Goal: Feedback & Contribution: Leave review/rating

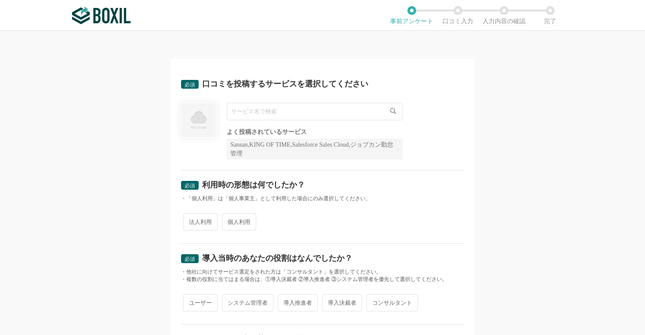
click at [339, 114] on input "text" at bounding box center [315, 112] width 176 height 18
type input "ｓ"
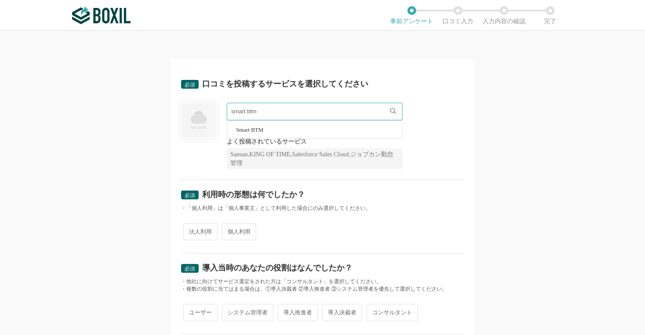
click at [250, 130] on span "Smart BTM" at bounding box center [249, 130] width 27 height 6
type input "Smart BTM"
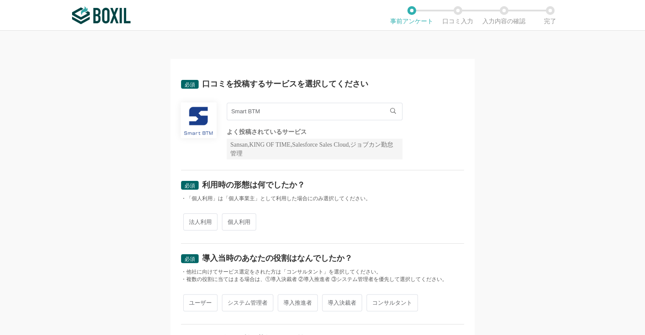
click at [199, 221] on span "法人利用" at bounding box center [200, 222] width 34 height 17
click at [191, 221] on input "法人利用" at bounding box center [188, 218] width 6 height 6
radio input "true"
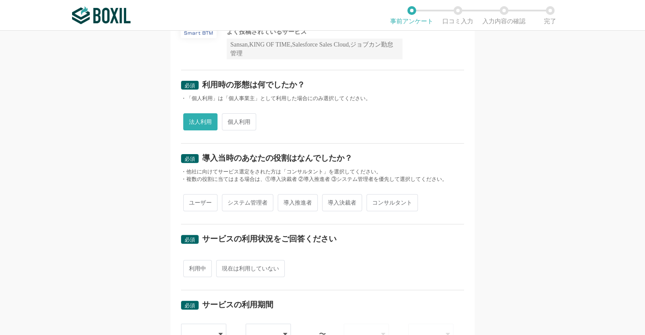
scroll to position [160, 0]
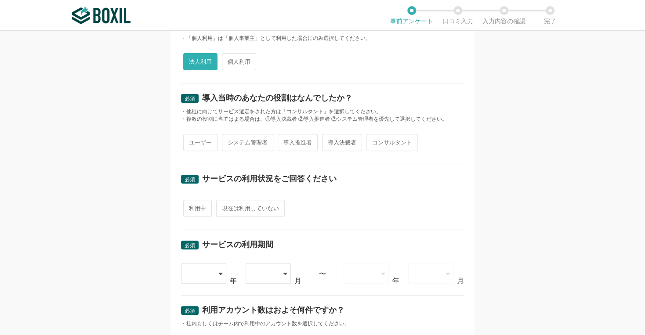
click at [206, 144] on span "ユーザー" at bounding box center [200, 142] width 34 height 17
click at [191, 141] on input "ユーザー" at bounding box center [188, 138] width 6 height 6
radio input "true"
click at [203, 208] on span "利用中" at bounding box center [197, 208] width 29 height 17
click at [191, 207] on input "利用中" at bounding box center [188, 204] width 6 height 6
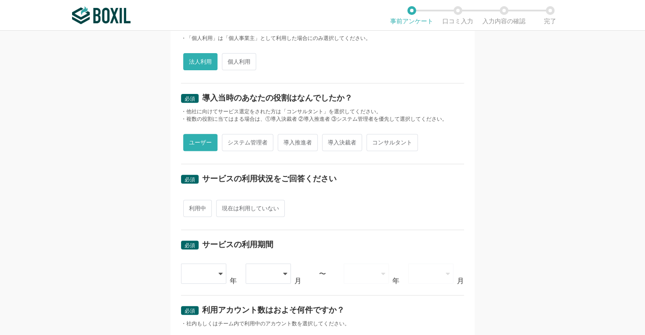
radio input "true"
click at [210, 275] on div at bounding box center [204, 274] width 46 height 20
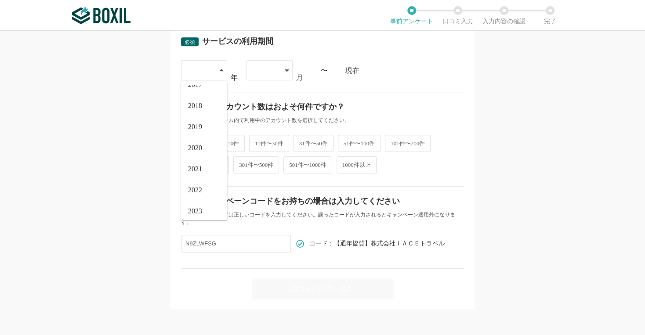
scroll to position [100, 0]
click at [188, 203] on span "2025" at bounding box center [195, 206] width 14 height 7
click at [280, 66] on div at bounding box center [269, 70] width 46 height 20
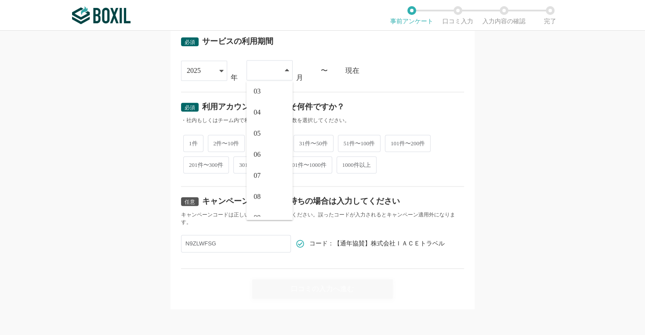
scroll to position [58, 0]
click at [255, 204] on span "09" at bounding box center [256, 206] width 7 height 7
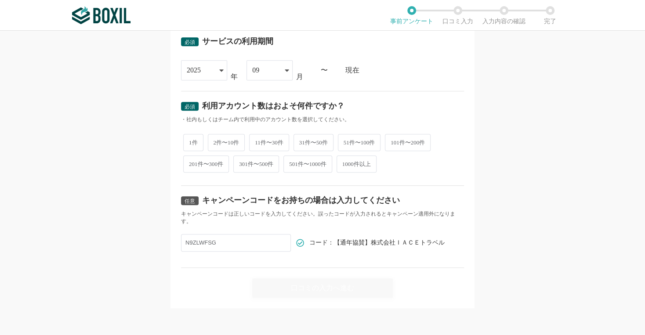
scroll to position [362, 0]
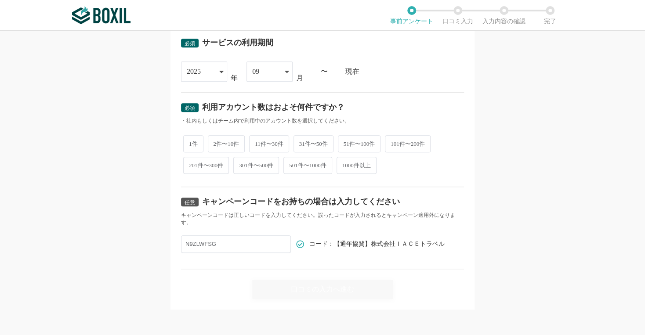
click at [223, 148] on span "2件〜10件" at bounding box center [226, 143] width 37 height 17
click at [216, 142] on input "2件〜10件" at bounding box center [213, 140] width 6 height 6
radio input "true"
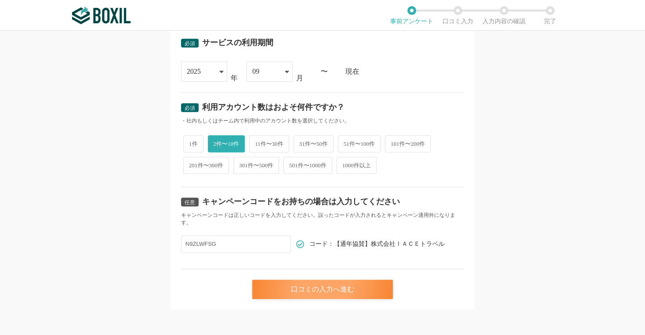
click at [279, 288] on div "口コミの入力へ進む" at bounding box center [322, 289] width 141 height 19
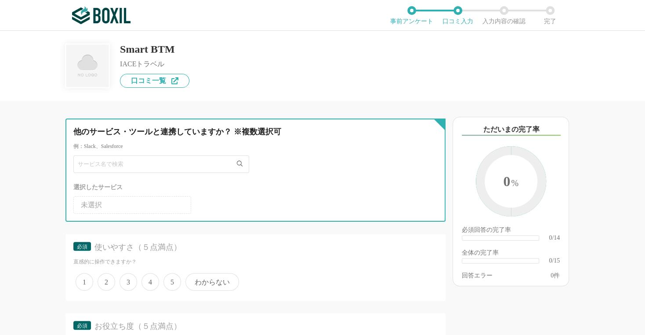
click at [120, 164] on input "text" at bounding box center [161, 165] width 176 height 18
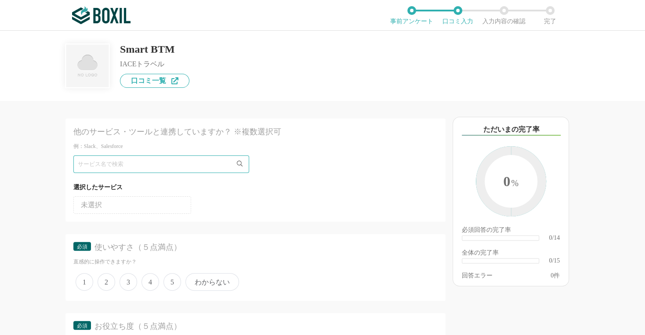
click at [272, 217] on div "他のサービス・ツールと連携していますか？ ※複数選択可 例：Slack、Salesforce 選択したサービス 未選択" at bounding box center [255, 170] width 380 height 103
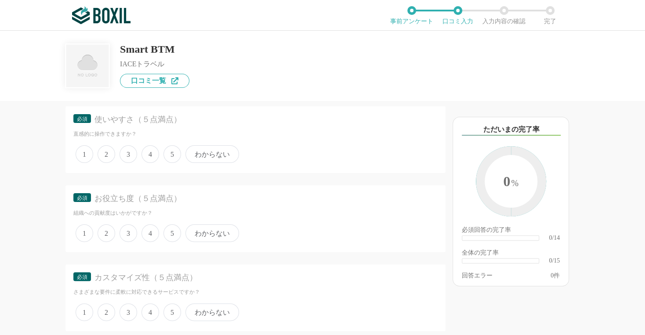
scroll to position [138, 0]
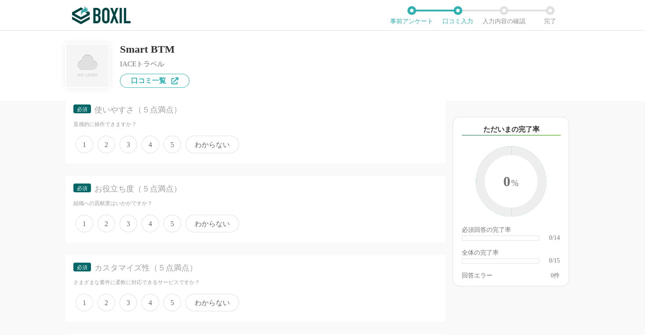
click at [199, 143] on span "わからない" at bounding box center [212, 145] width 54 height 18
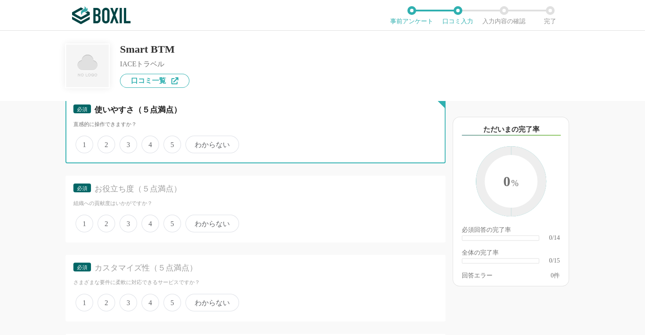
click at [193, 143] on input "わからない" at bounding box center [191, 140] width 6 height 6
radio input "true"
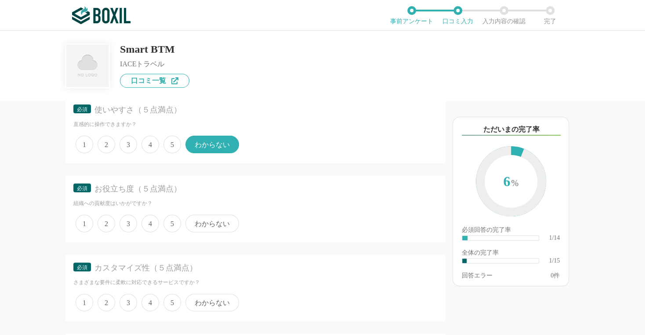
click at [171, 144] on span "5" at bounding box center [172, 145] width 18 height 18
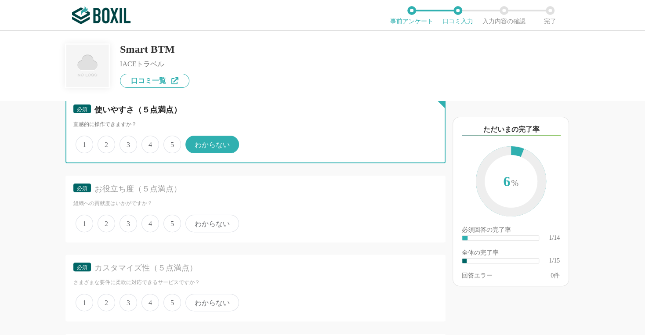
click at [171, 143] on input "5" at bounding box center [169, 140] width 6 height 6
radio input "true"
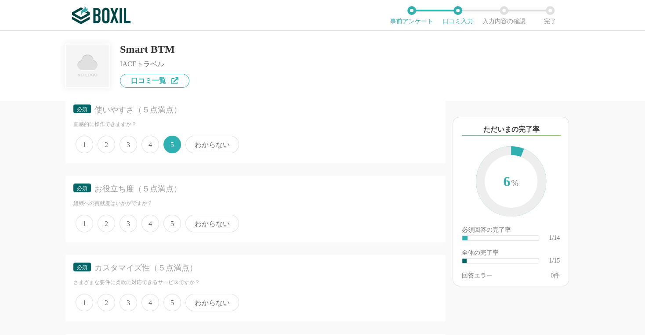
click at [170, 223] on span "5" at bounding box center [172, 224] width 18 height 18
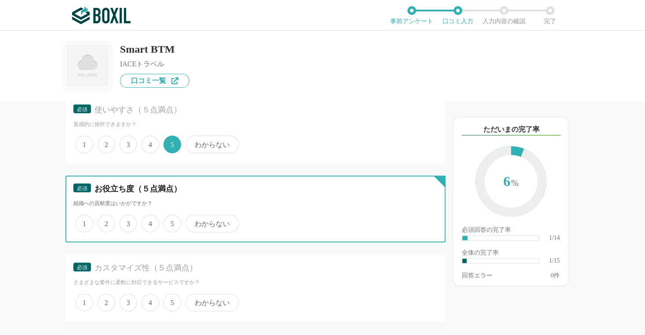
click at [170, 222] on input "5" at bounding box center [169, 219] width 6 height 6
radio input "true"
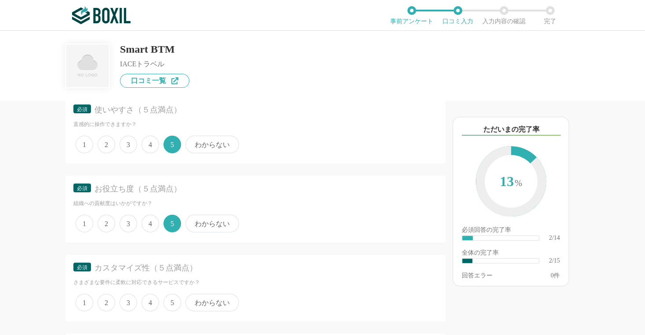
click at [167, 299] on span "5" at bounding box center [172, 303] width 18 height 18
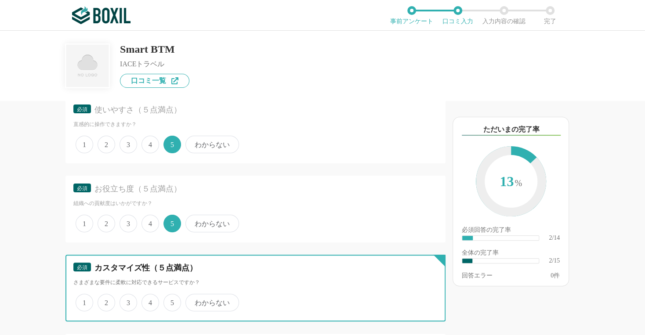
click at [167, 299] on input "5" at bounding box center [169, 298] width 6 height 6
radio input "true"
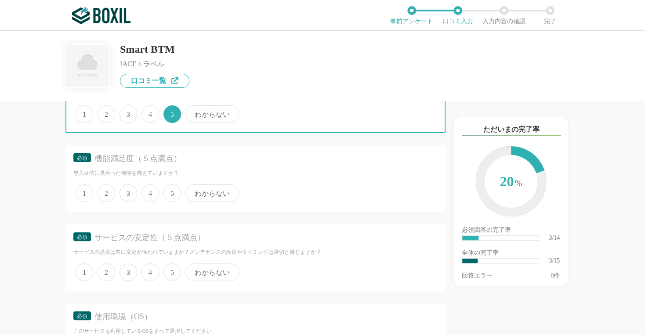
scroll to position [367, 0]
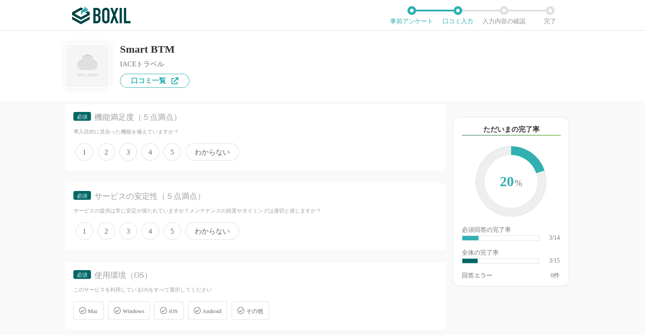
click at [164, 147] on span "5" at bounding box center [172, 152] width 18 height 18
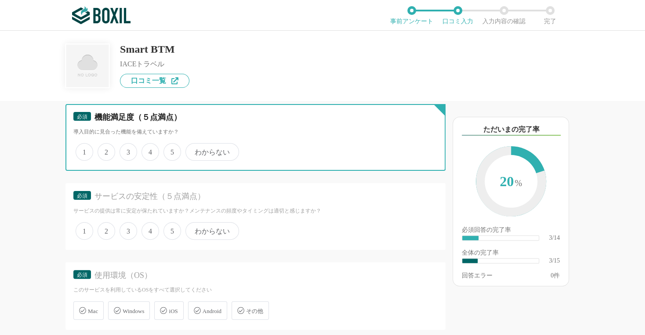
click at [166, 147] on input "5" at bounding box center [169, 148] width 6 height 6
radio input "true"
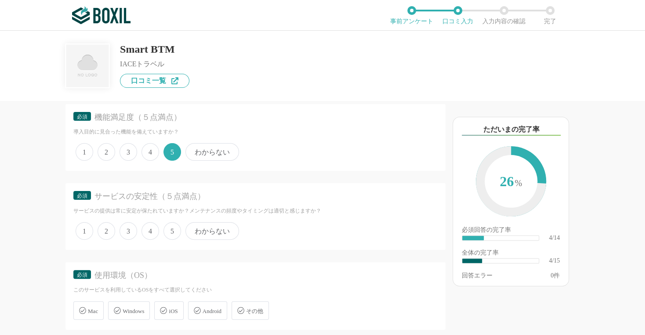
click at [167, 228] on span "5" at bounding box center [172, 231] width 18 height 18
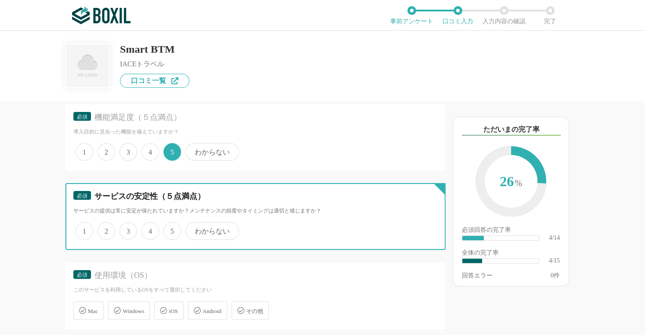
click at [167, 228] on input "5" at bounding box center [169, 227] width 6 height 6
radio input "true"
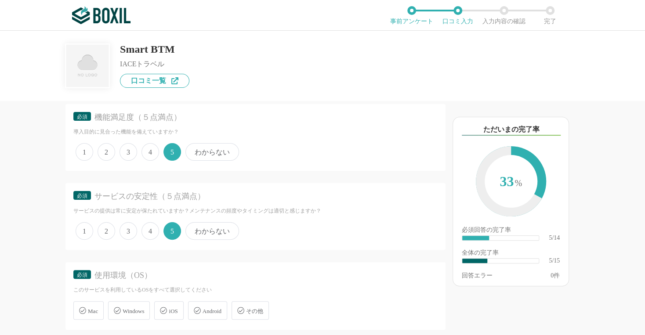
click at [144, 308] on span "Windows" at bounding box center [134, 311] width 22 height 7
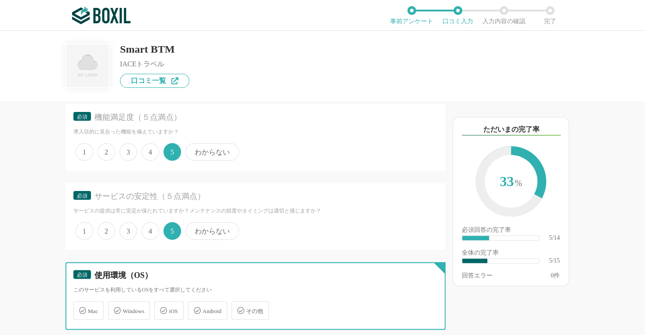
click at [116, 308] on input "Windows" at bounding box center [113, 306] width 6 height 6
checkbox input "true"
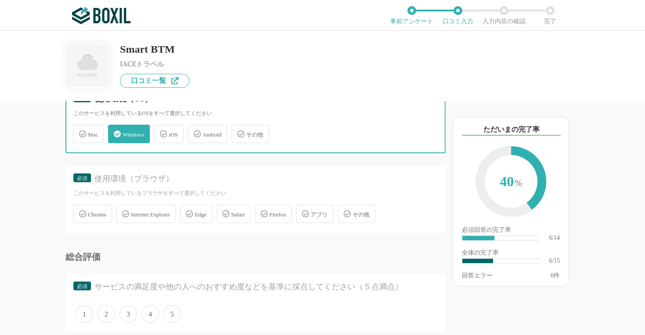
scroll to position [565, 0]
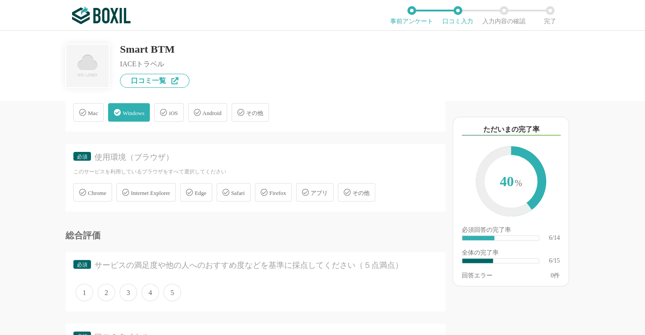
click at [104, 191] on span "Chrome" at bounding box center [97, 193] width 18 height 7
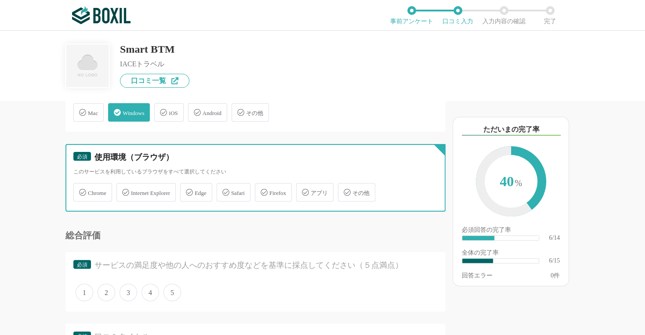
click at [81, 190] on input "Chrome" at bounding box center [78, 188] width 6 height 6
checkbox input "true"
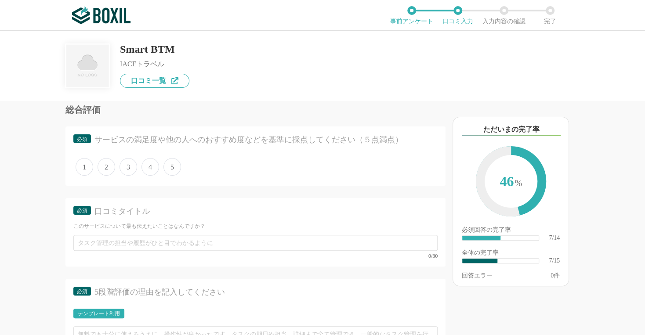
scroll to position [689, 0]
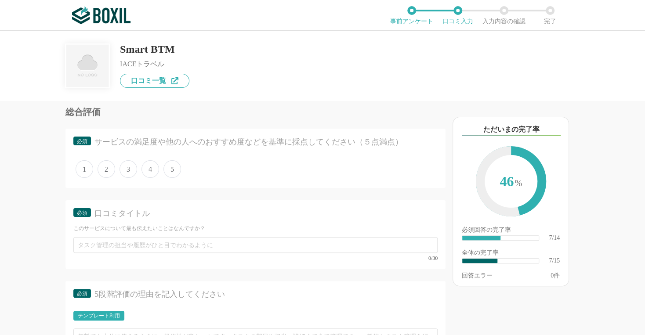
click at [171, 167] on span "5" at bounding box center [172, 169] width 18 height 18
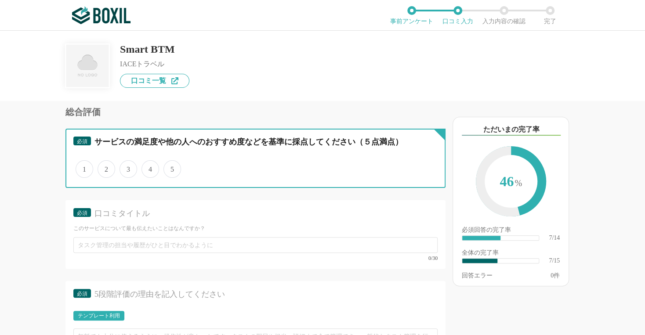
click at [171, 167] on input "5" at bounding box center [169, 165] width 6 height 6
radio input "true"
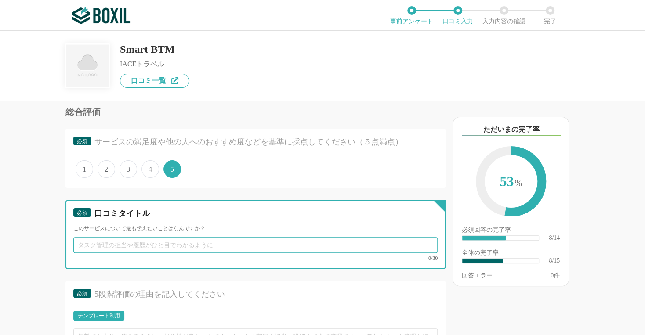
click at [186, 239] on input "text" at bounding box center [255, 245] width 364 height 16
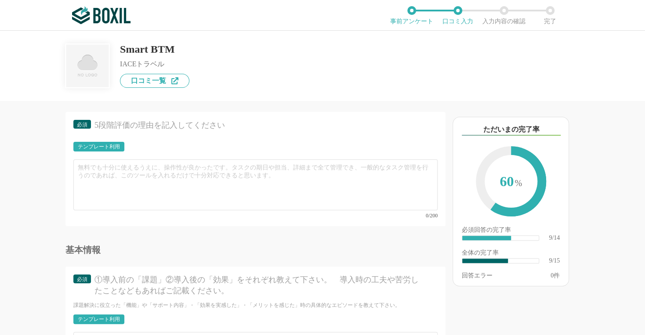
scroll to position [863, 0]
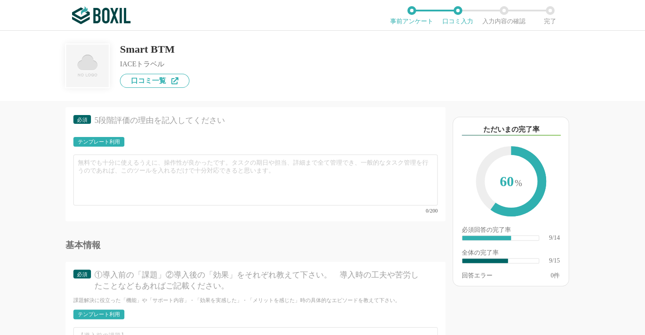
type input "24時間利用可能なのでとても便利です。"
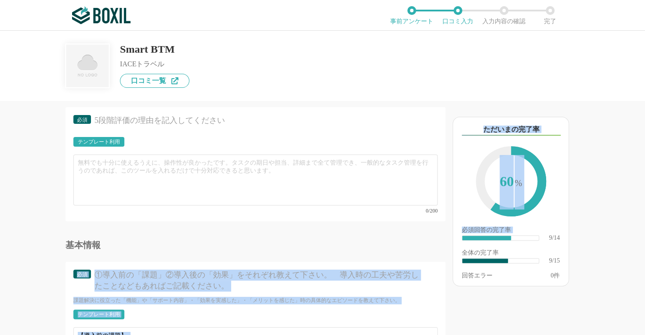
drag, startPoint x: 446, startPoint y: 239, endPoint x: 443, endPoint y: 229, distance: 10.3
click at [443, 229] on div "他のサービス・ツールと連携していますか？ ※複数選択可 例：Slack、Salesforce 選択したサービス 未選択 必須 使いやすさ（５点満点） 直感的に…" at bounding box center [322, 183] width 645 height 304
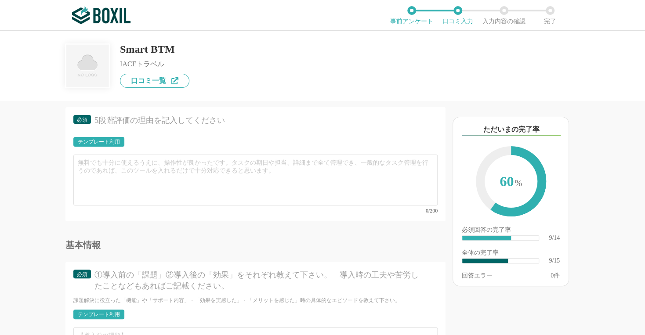
drag, startPoint x: 443, startPoint y: 229, endPoint x: 387, endPoint y: 216, distance: 56.9
click at [387, 225] on div at bounding box center [258, 227] width 373 height 4
drag, startPoint x: 449, startPoint y: 233, endPoint x: 449, endPoint y: 242, distance: 9.3
click at [449, 242] on div "以下のキーワードが含まれる口コミが読まれています ただいまの完了率 60 % 必須回答の完了率 ​ 9/14 全体の完了率 ​ 9/15 回答エラー 0 件" at bounding box center [541, 222] width 193 height 225
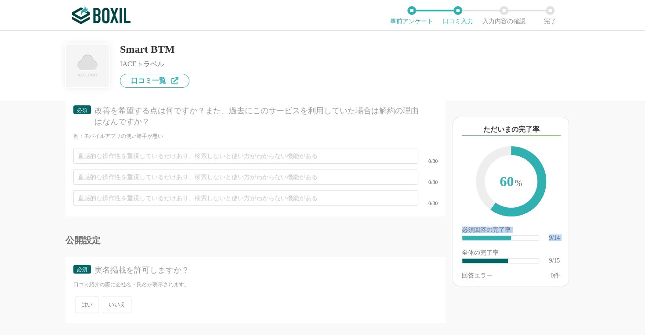
scroll to position [1307, 0]
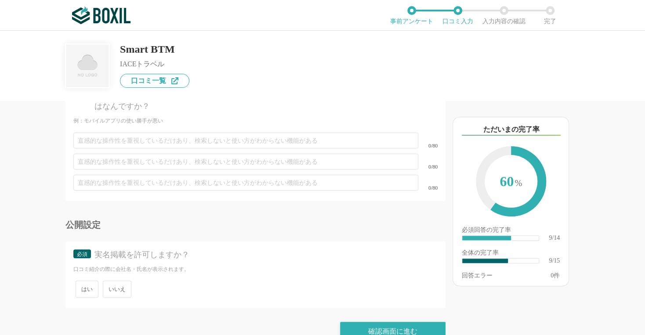
click at [117, 281] on span "いいえ" at bounding box center [117, 289] width 29 height 17
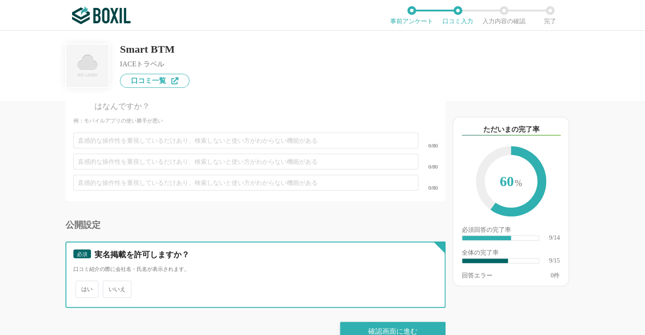
click at [111, 282] on input "いいえ" at bounding box center [108, 285] width 6 height 6
radio input "true"
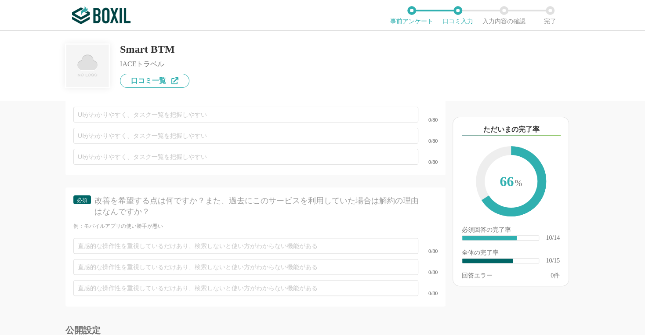
scroll to position [1199, 0]
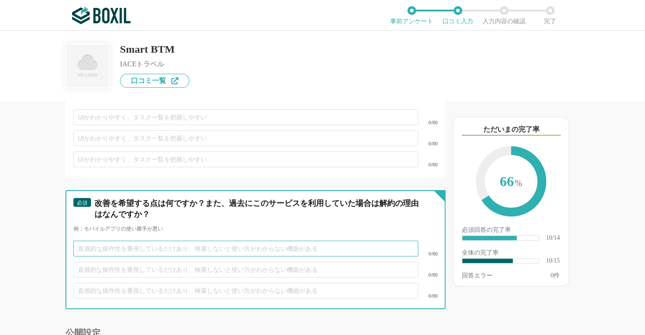
click at [246, 241] on input "text" at bounding box center [245, 249] width 345 height 16
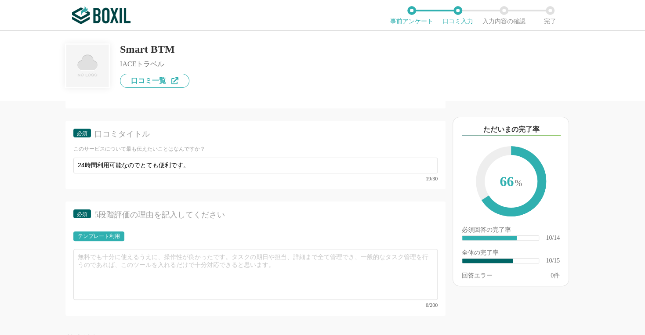
scroll to position [766, 0]
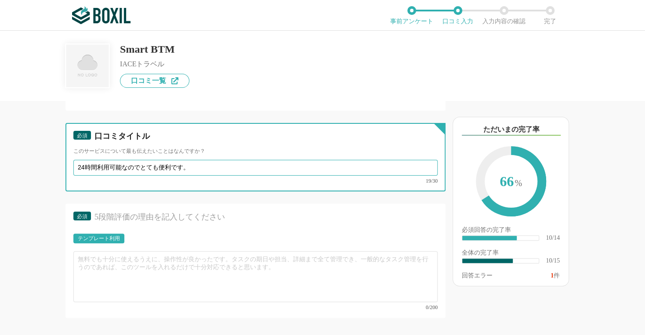
click at [185, 165] on input "24時間利用可能なのでとても便利です。" at bounding box center [255, 168] width 364 height 16
type input "2"
type input "メール一択からの解放"
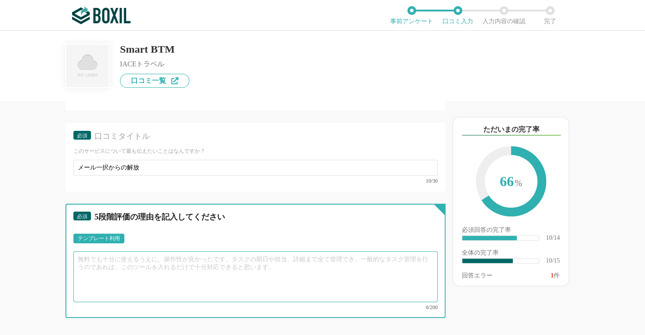
click at [154, 256] on textarea at bounding box center [255, 276] width 364 height 51
type textarea "か"
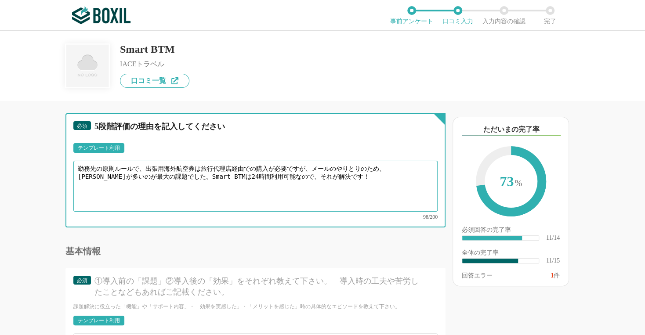
scroll to position [832, 0]
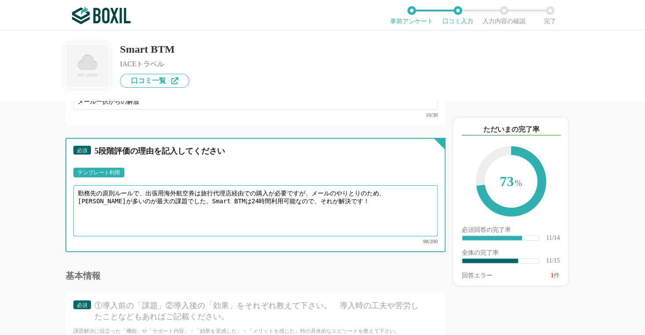
drag, startPoint x: 76, startPoint y: 185, endPoint x: 324, endPoint y: 201, distance: 247.9
click at [324, 201] on textarea "勤務先の原則ルールで、出張用海外航空券は旅行代理店経由での購入が必要ですが、メールのやりとりのため、[PERSON_NAME]が多いのが最大の課題でした。Sm…" at bounding box center [255, 210] width 364 height 51
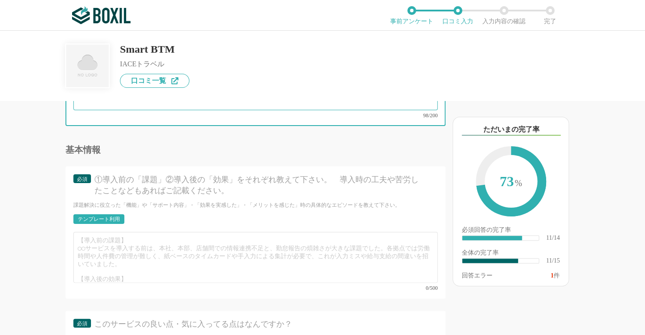
scroll to position [951, 0]
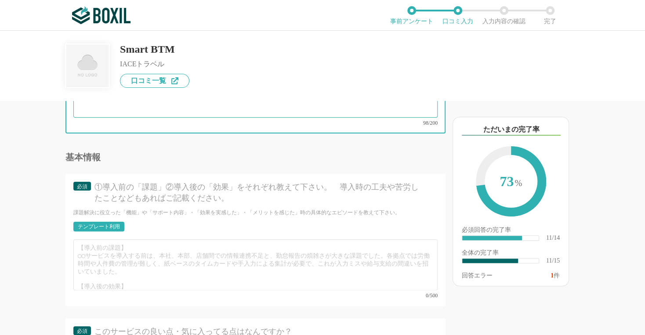
type textarea "勤務先の原則ルールで、出張用海外航空券は旅行代理店経由での購入が必要ですが、メールのやりとりのため、[PERSON_NAME]が多いのが最大の課題でした。Sm…"
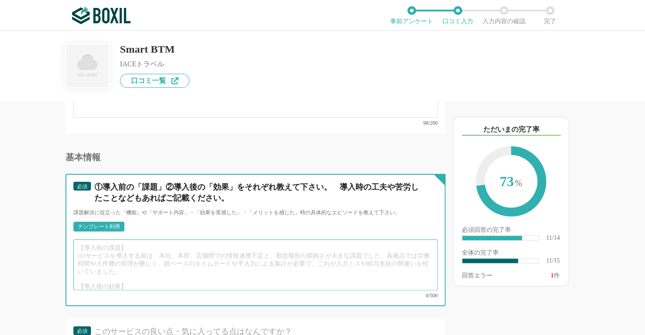
click at [356, 246] on textarea at bounding box center [255, 264] width 364 height 51
paste textarea "勤務先の原則ルールで、出張用海外航空券は旅行代理店経由での購入が必要ですが、メールのやりとりのため、[PERSON_NAME]が多いのが最大の課題でした。Sm…"
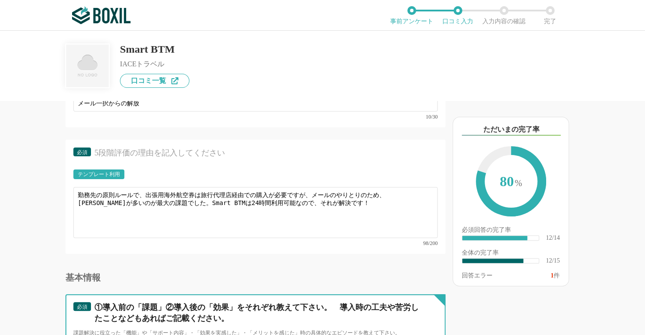
scroll to position [818, 0]
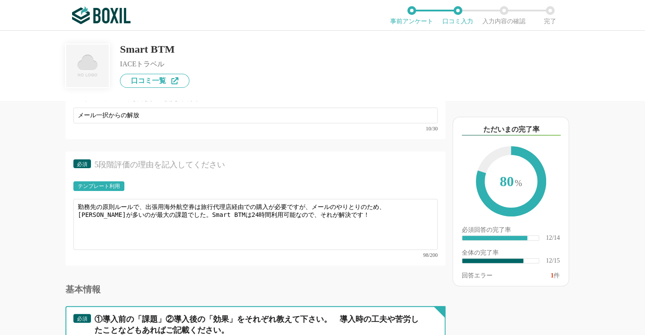
type textarea "勤務先の原則ルールで、出張用海外航空券は旅行代理店経由での購入が必要ですが、メールのやりとりのため、[PERSON_NAME]が多いのが最大の課題でした。Sm…"
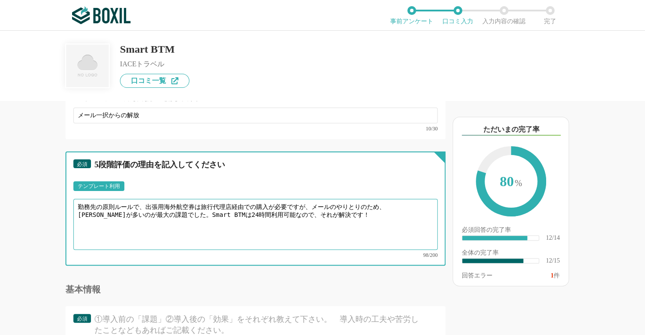
click at [386, 203] on textarea "勤務先の原則ルールで、出張用海外航空券は旅行代理店経由での購入が必要ですが、メールのやりとりのため、[PERSON_NAME]が多いのが最大の課題でした。Sm…" at bounding box center [255, 224] width 364 height 51
type textarea "勤務先の原則ルールで、出張用海外航空券は旅行代理店経由での購入が必要ですが、メールのやりとりによるタイムロスが多いのが最大の課題でした。Smart BTMは2…"
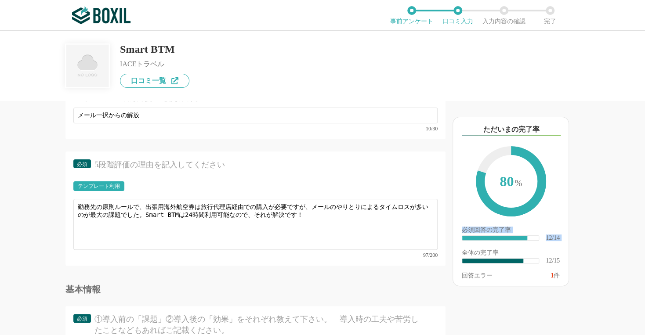
drag, startPoint x: 449, startPoint y: 233, endPoint x: 452, endPoint y: 245, distance: 12.1
click at [452, 245] on div "以下のキーワードが含まれる口コミが読まれています ただいまの完了率 80 % 必須回答の完了率 ​ 12/14 全体の完了率 ​ 12/15 回答エラー 1 件" at bounding box center [541, 222] width 193 height 225
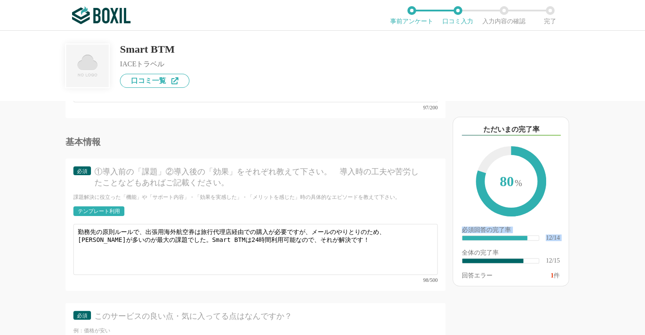
scroll to position [976, 0]
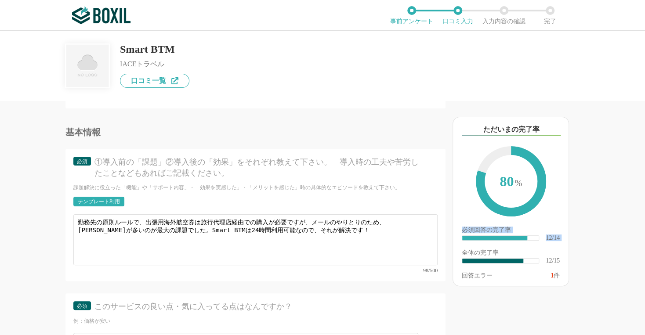
click at [449, 242] on div "以下のキーワードが含まれる口コミが読まれています ただいまの完了率 80 % 必須回答の完了率 ​ 12/14 全体の完了率 ​ 12/15 回答エラー 1 件" at bounding box center [541, 222] width 193 height 225
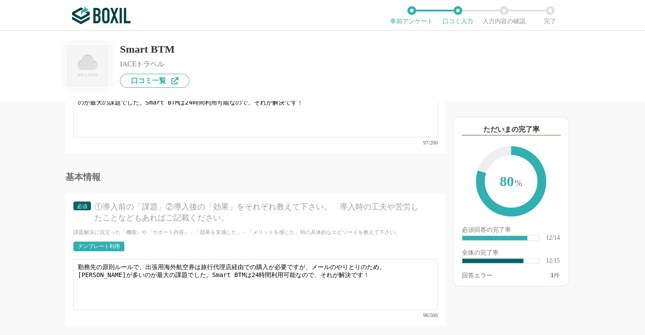
scroll to position [953, 0]
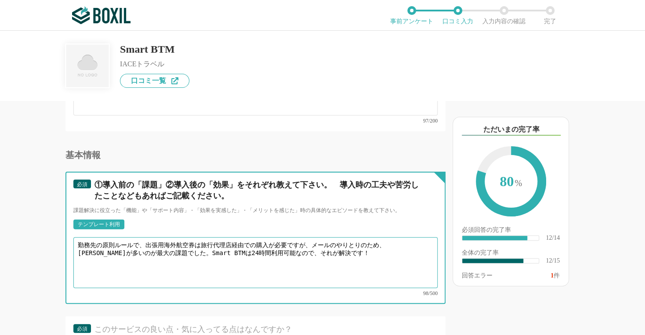
drag, startPoint x: 80, startPoint y: 230, endPoint x: 396, endPoint y: 260, distance: 318.2
click at [396, 260] on textarea "勤務先の原則ルールで、出張用海外航空券は旅行代理店経由での購入が必要ですが、メールのやりとりのため、[PERSON_NAME]が多いのが最大の課題でした。Sm…" at bounding box center [255, 262] width 364 height 51
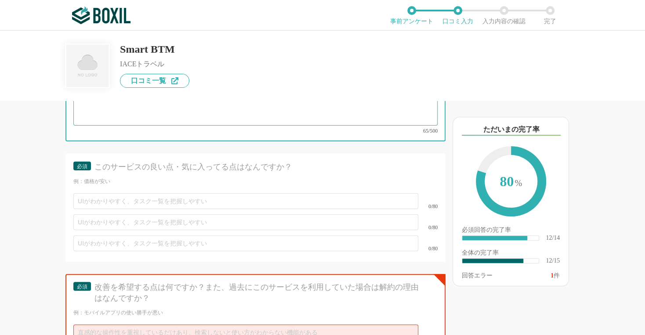
scroll to position [1122, 0]
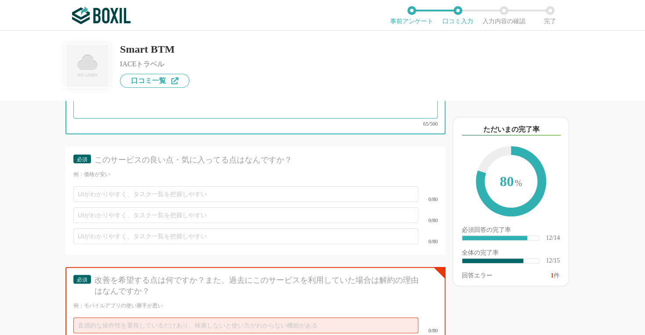
type textarea "上記評価通りですが、無料の海外航空券サイトと比べると使い勝手が悪いかなと感じます。まだ初回利用のため、慣れれば問題ないと思います。"
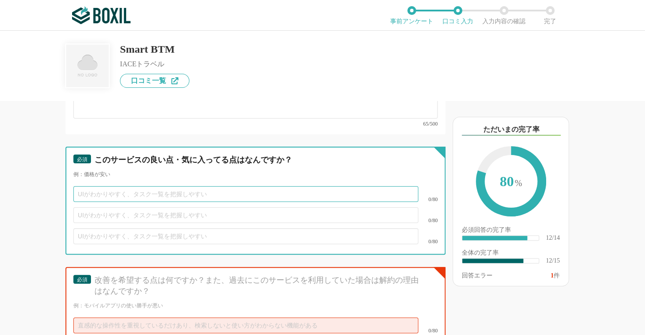
click at [287, 186] on input "text" at bounding box center [245, 194] width 345 height 16
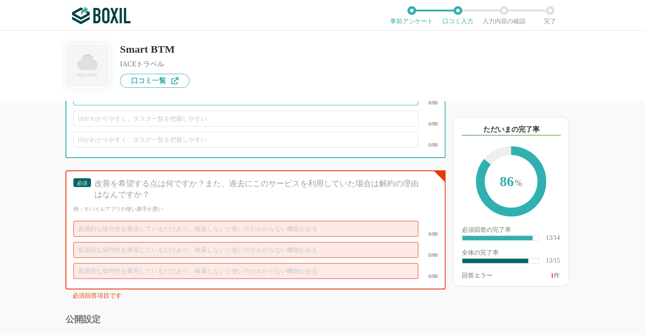
scroll to position [1209, 0]
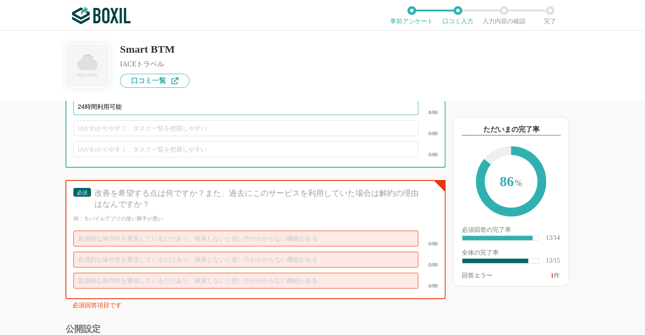
type input "24時間利用可能"
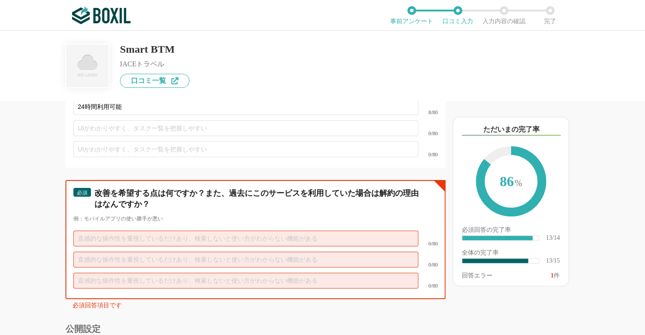
click at [218, 231] on input "text" at bounding box center [245, 239] width 345 height 16
click at [187, 231] on input "text" at bounding box center [245, 239] width 345 height 16
type input "ち"
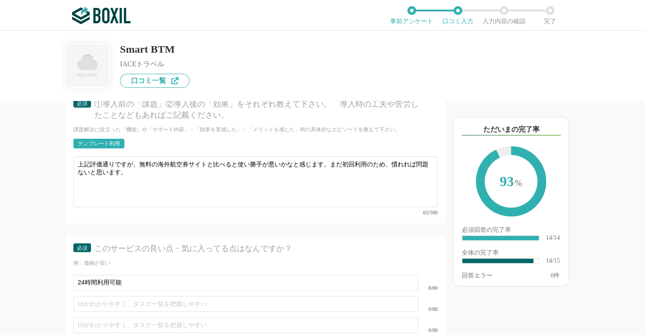
scroll to position [1012, 0]
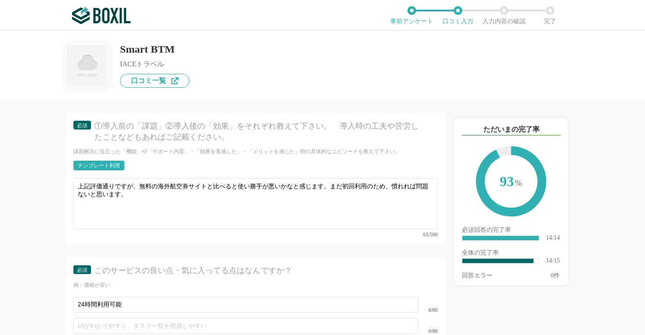
type input "無料の海外航空券検索サイト"
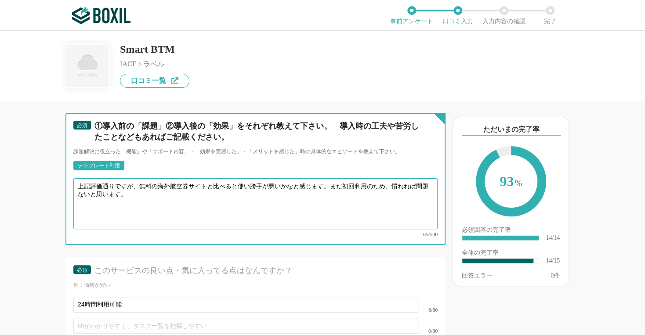
click at [188, 178] on textarea "上記評価通りですが、無料の海外航空券サイトと比べると使い勝手が悪いかなと感じます。まだ初回利用のため、慣れれば問題ないと思います。" at bounding box center [255, 203] width 364 height 51
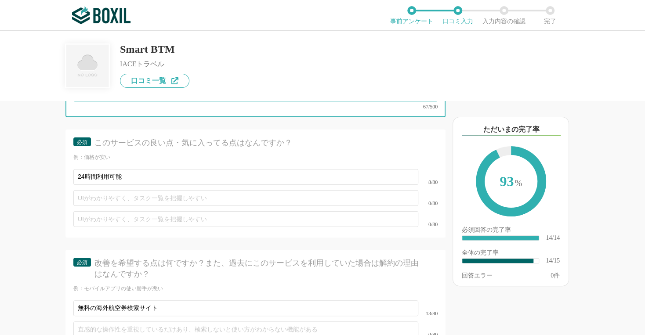
scroll to position [1155, 0]
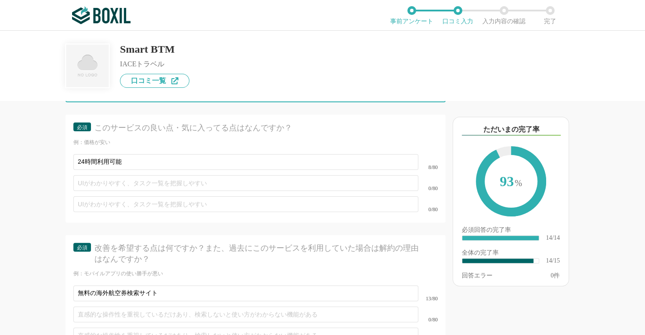
type textarea "上記評価通りですが、無料の海外航空券検索サイトと比べると使い勝手が悪いかなと感じます。まだ初回利用のため、慣れれば問題ないと思います。"
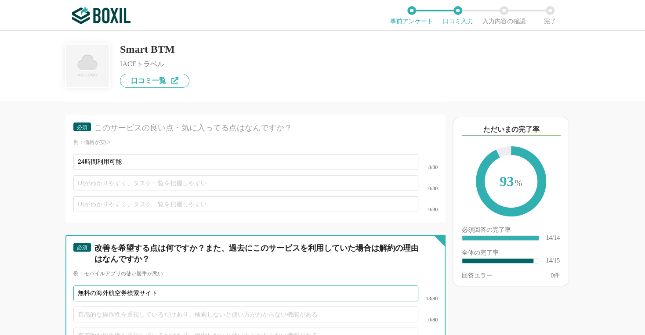
click at [220, 286] on input "無料の海外航空券検索サイト" at bounding box center [245, 294] width 345 height 16
type input "無料の海外航空券検索サイトと比べると直感的な操作性に欠けますが、慣れれば問題ないと思います"
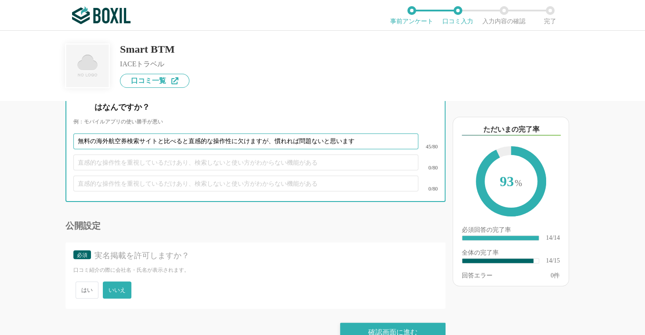
scroll to position [1307, 0]
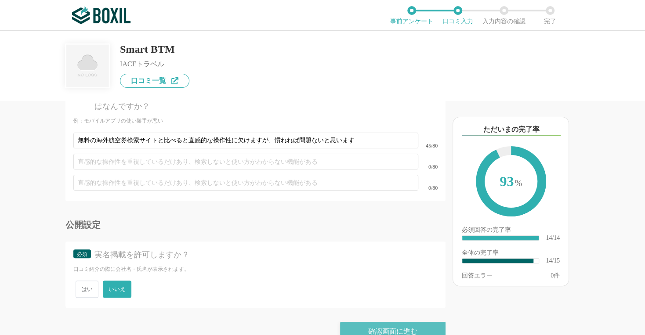
click at [383, 322] on div "確認画面に進む" at bounding box center [392, 331] width 105 height 19
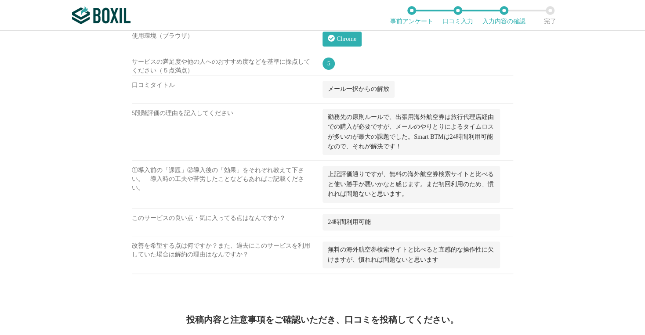
scroll to position [557, 0]
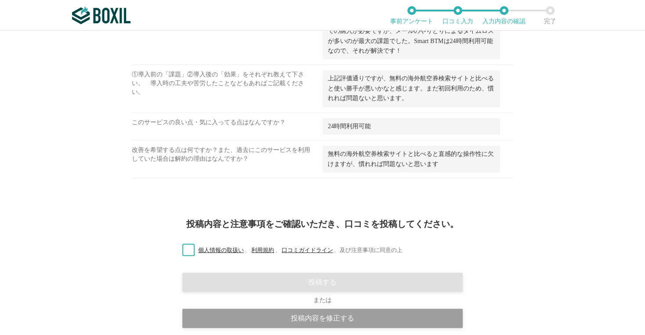
click at [179, 250] on label "個人情報の取扱い 、 利用規約 、 口コミガイドライン 、 及び注意事項に同意の上" at bounding box center [288, 250] width 227 height 9
click at [0, 0] on input "個人情報の取扱い 、 利用規約 、 口コミガイドライン 、 及び注意事項に同意の上" at bounding box center [0, 0] width 0 height 0
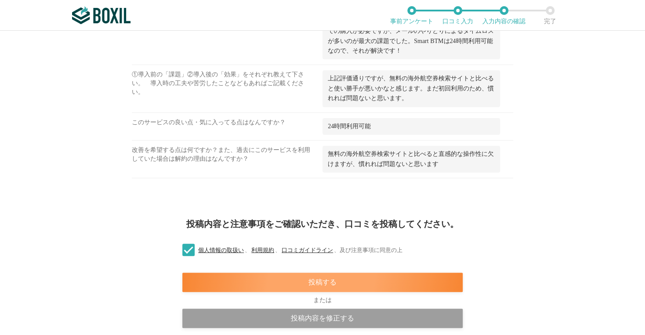
click at [268, 283] on div "投稿する" at bounding box center [322, 282] width 280 height 19
